Goal: Information Seeking & Learning: Check status

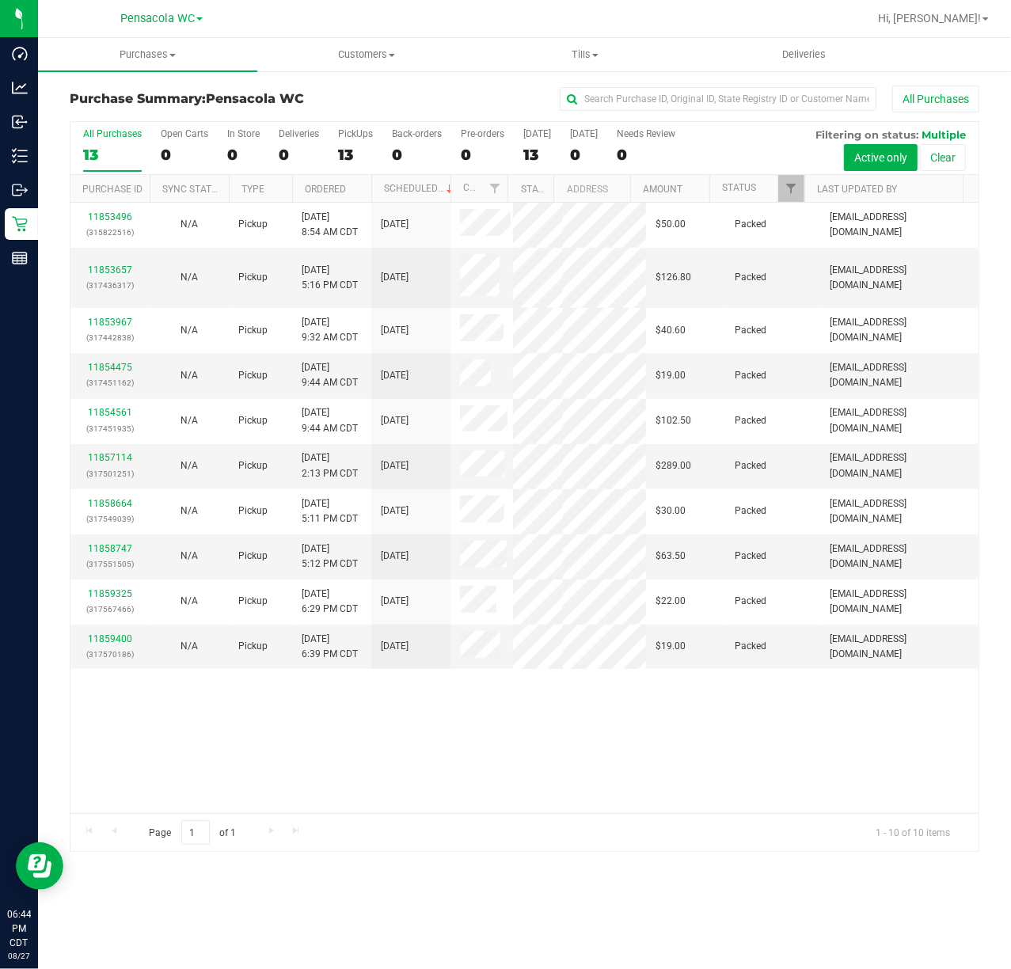
click at [432, 768] on div "11853496 (315822516) N/A Pickup 8/27/2025 8:54 AM CDT 8/27/2025 $50.00 Packed m…" at bounding box center [524, 508] width 908 height 611
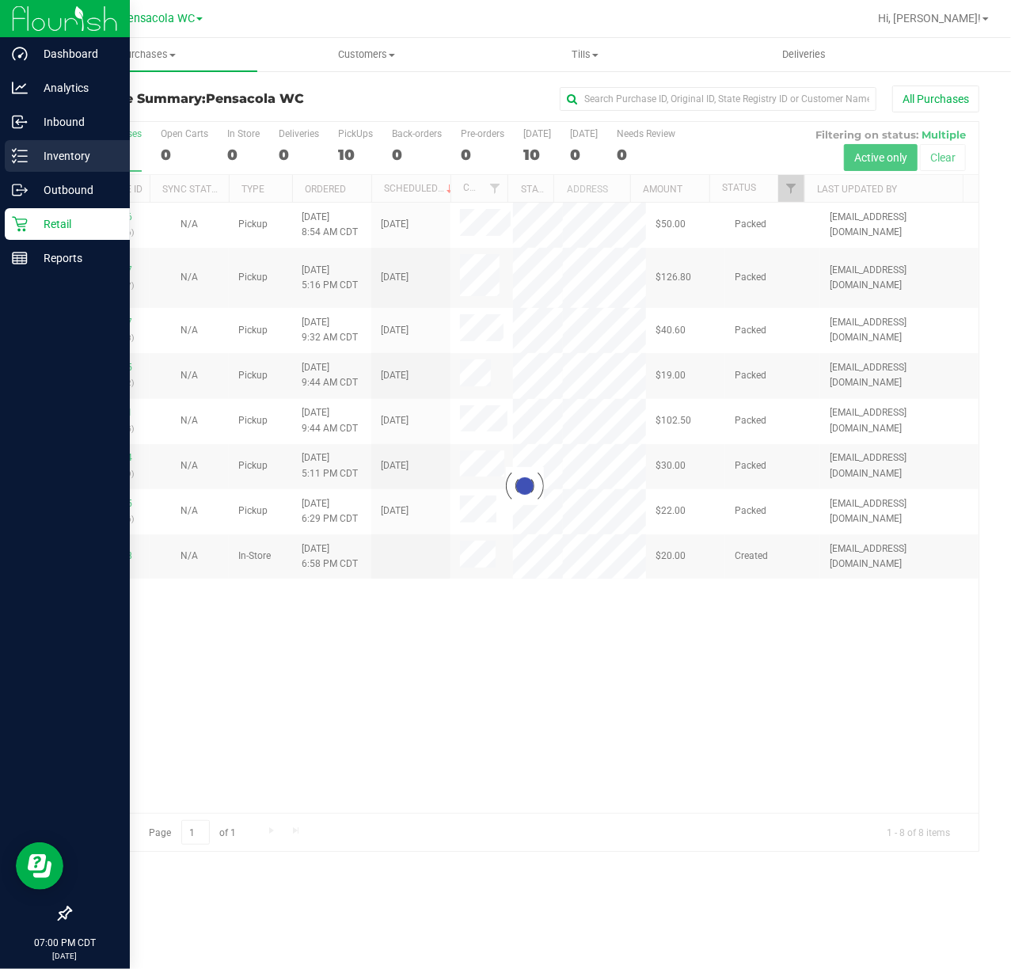
click at [22, 158] on icon at bounding box center [20, 156] width 16 height 16
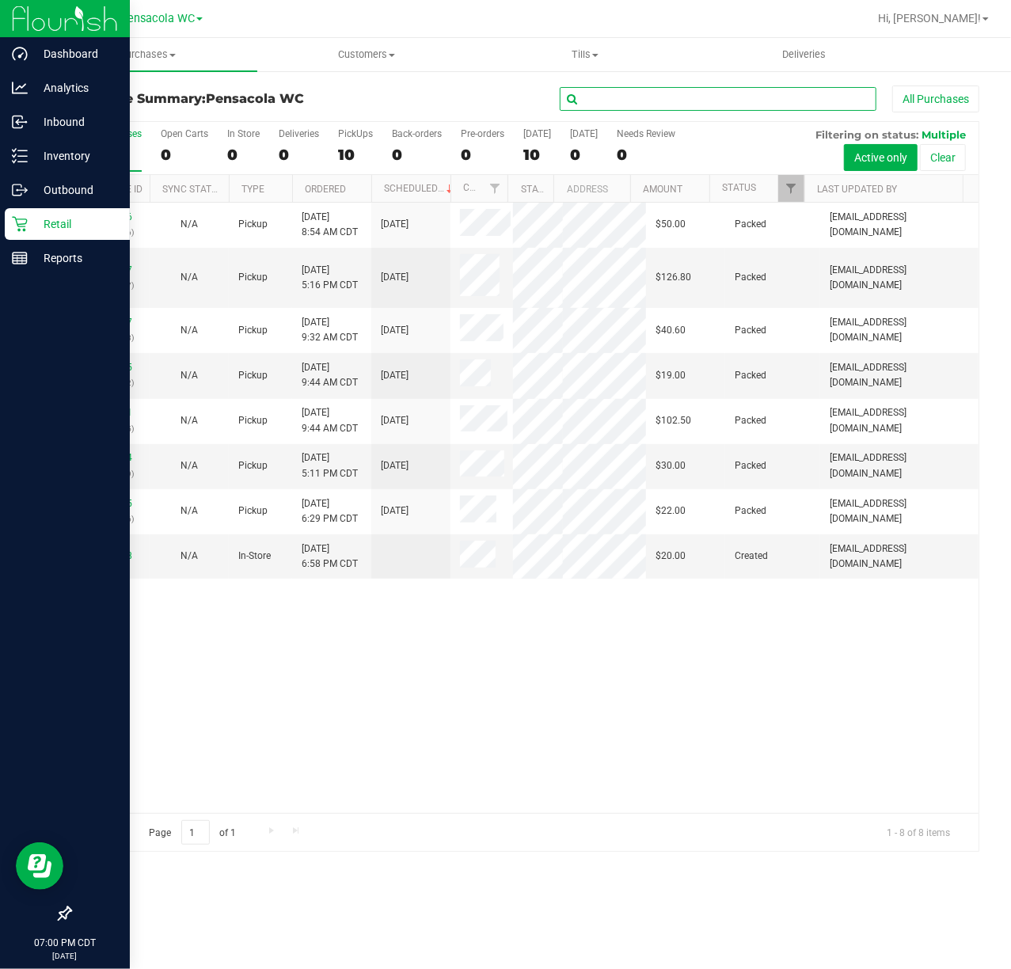
click at [650, 103] on input "text" at bounding box center [718, 99] width 317 height 24
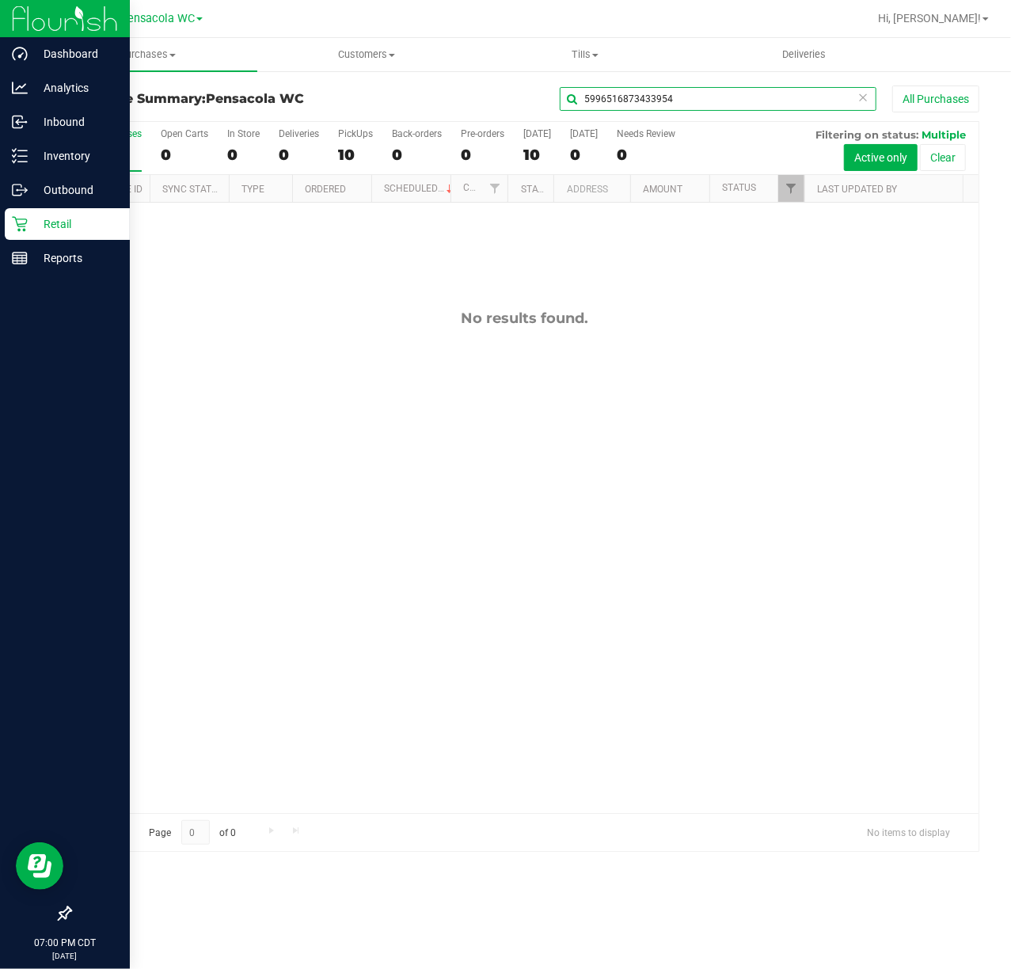
type input "5996516873433954"
click at [12, 158] on icon at bounding box center [20, 156] width 16 height 16
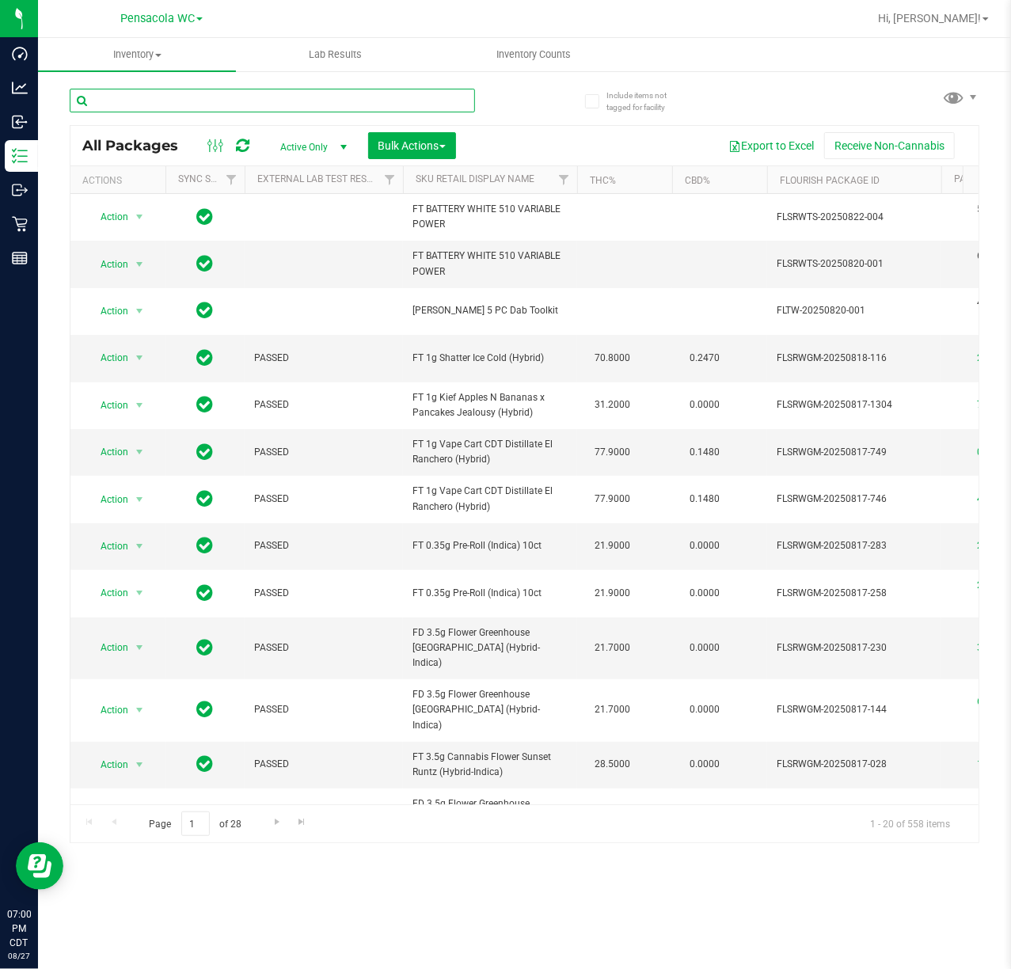
click at [198, 100] on input "text" at bounding box center [272, 101] width 405 height 24
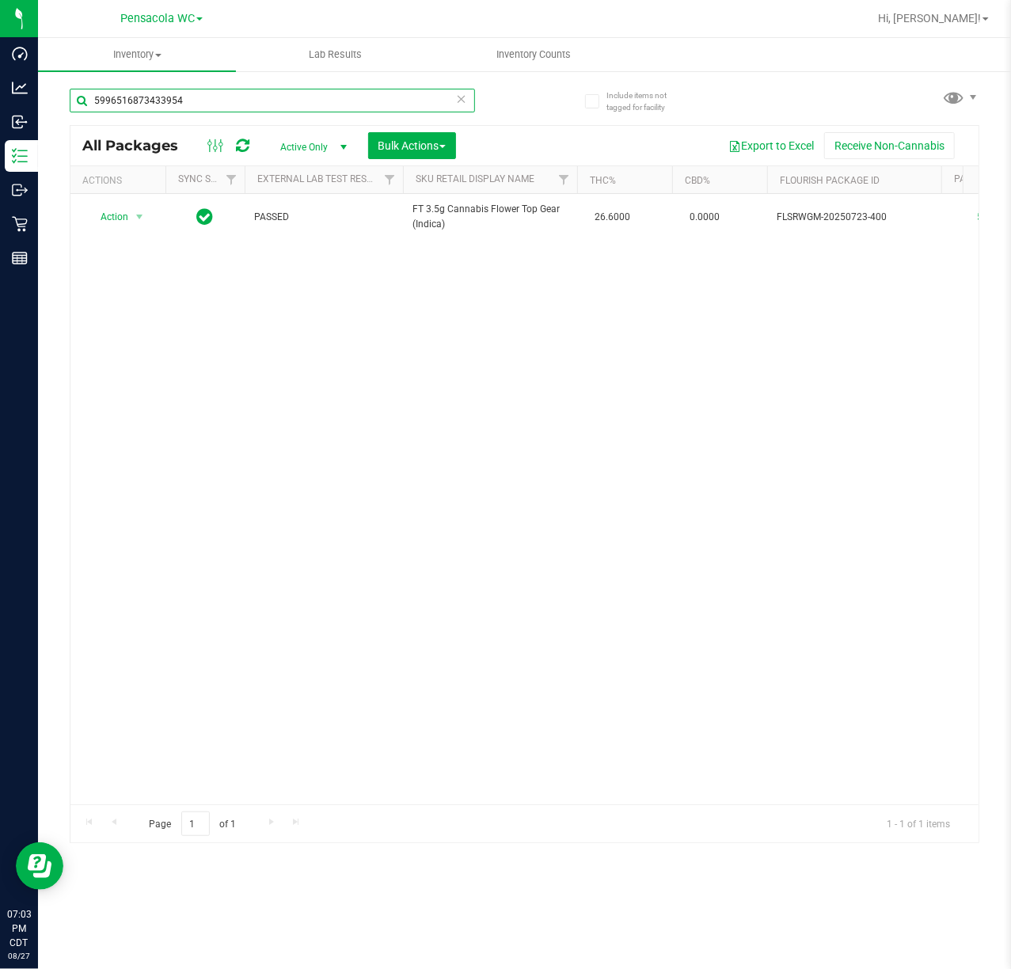
drag, startPoint x: 92, startPoint y: 95, endPoint x: -548, endPoint y: 1, distance: 646.7
click at [0, 1] on html "Dashboard Analytics Inbound Inventory Outbound Retail Reports 07:03 PM CDT [DAT…" at bounding box center [505, 484] width 1011 height 969
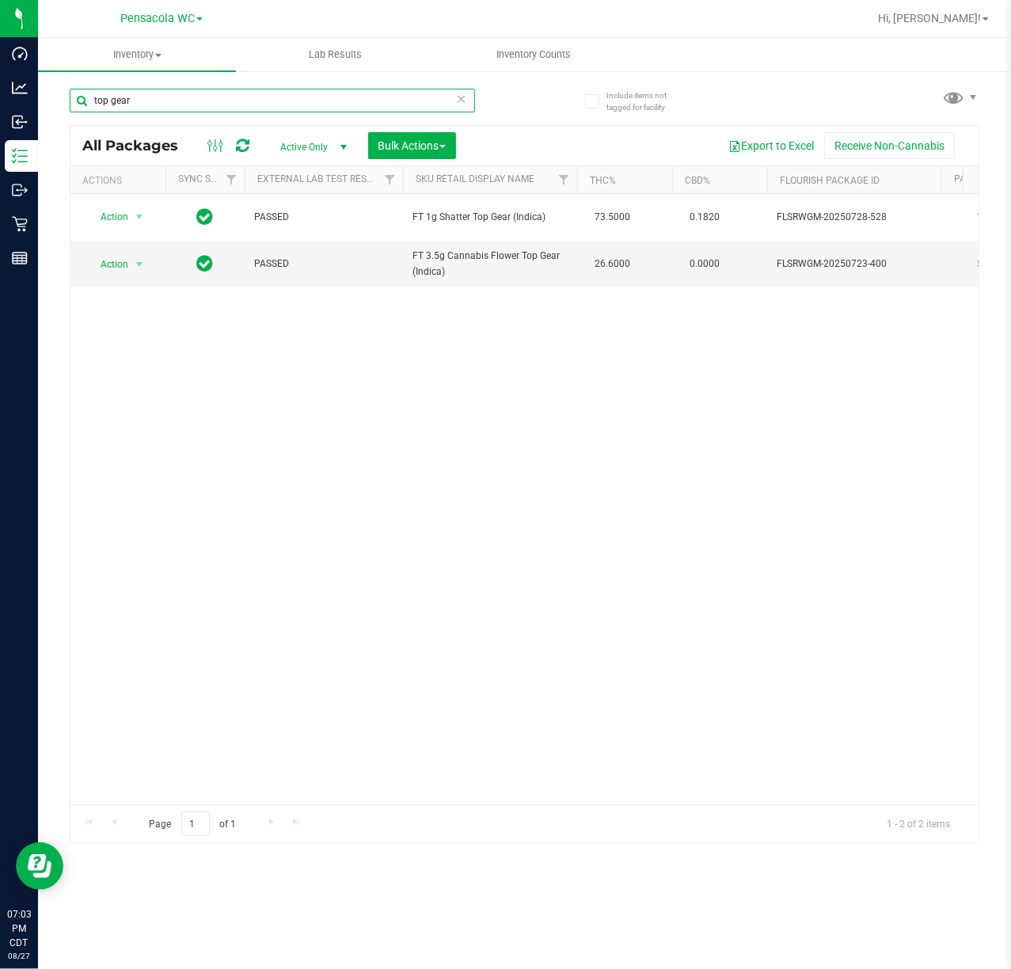
type input "top gear"
click at [461, 97] on icon at bounding box center [461, 98] width 11 height 19
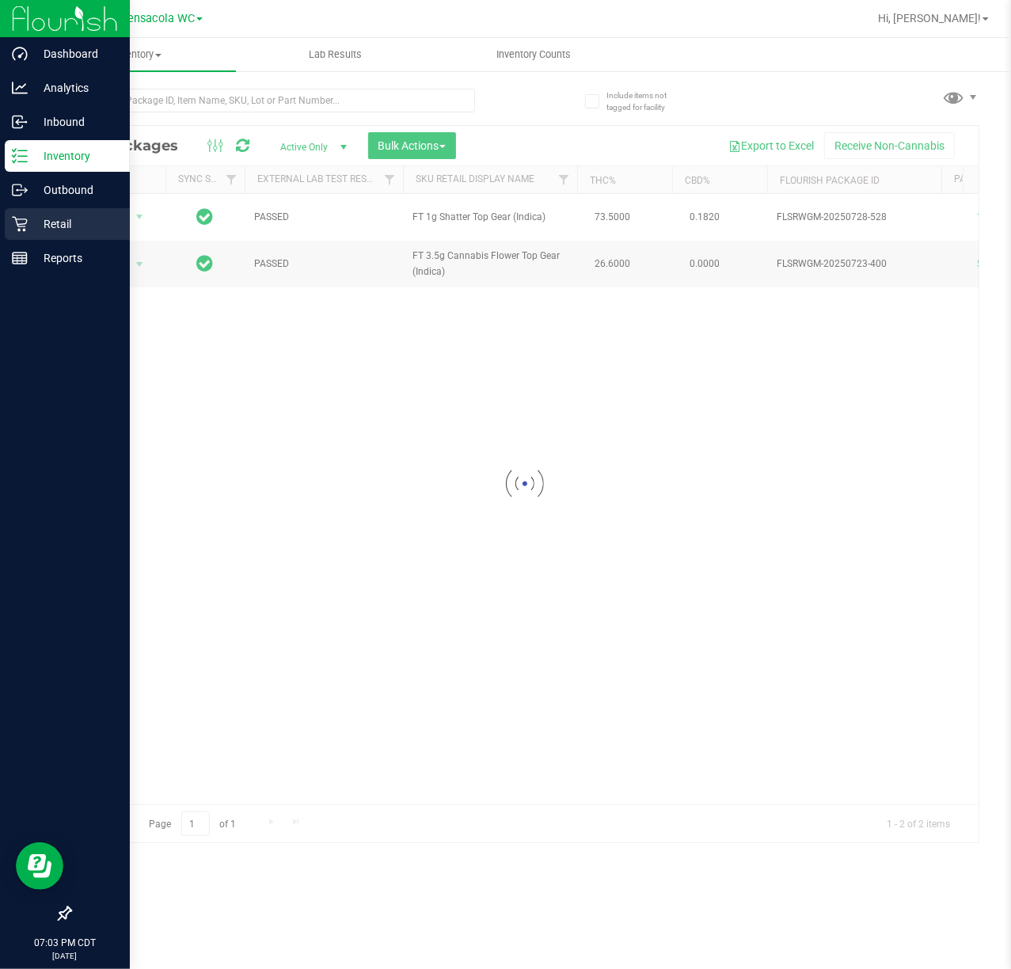
click at [19, 225] on icon at bounding box center [19, 224] width 15 height 15
